Goal: Subscribe to service/newsletter

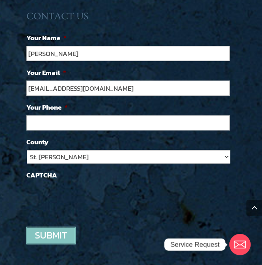
type input "debradams@gmail.com"
click at [145, 128] on input "(___) ___-____" at bounding box center [127, 123] width 203 height 15
type input "(404) 437-2804"
click at [53, 238] on input "image" at bounding box center [50, 236] width 49 height 18
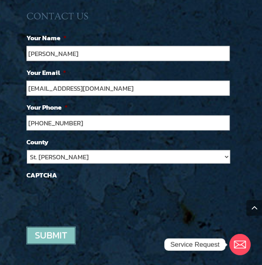
click at [53, 238] on input "image" at bounding box center [50, 236] width 49 height 18
